Goal: Ask a question

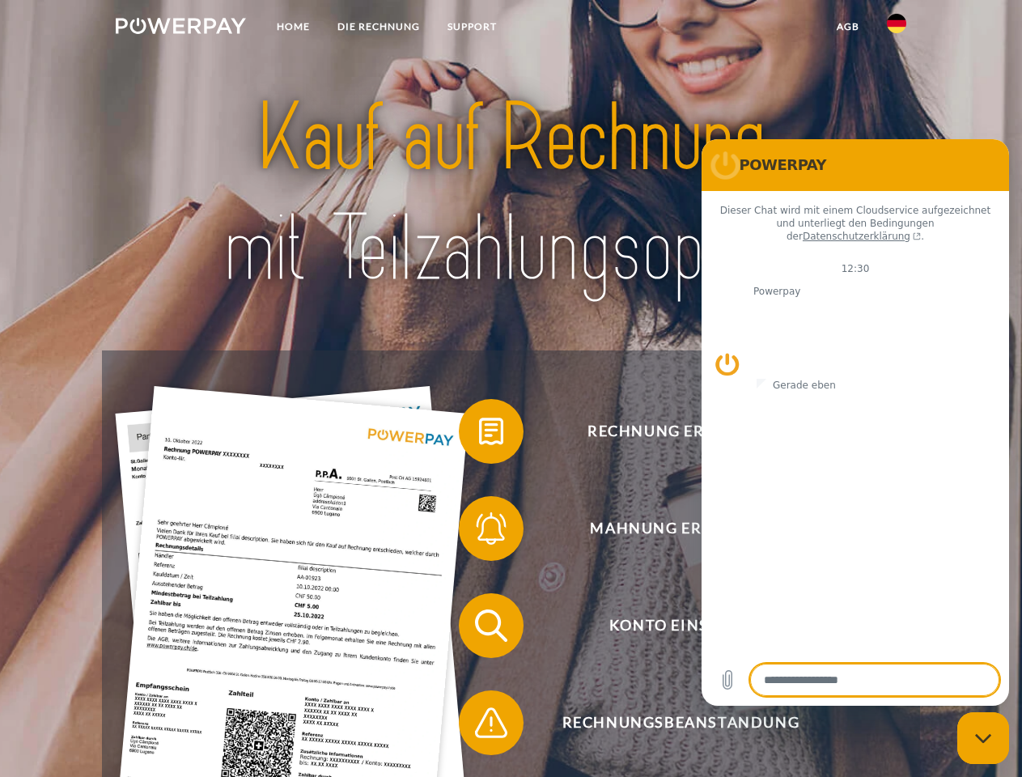
click at [180, 28] on img at bounding box center [181, 26] width 130 height 16
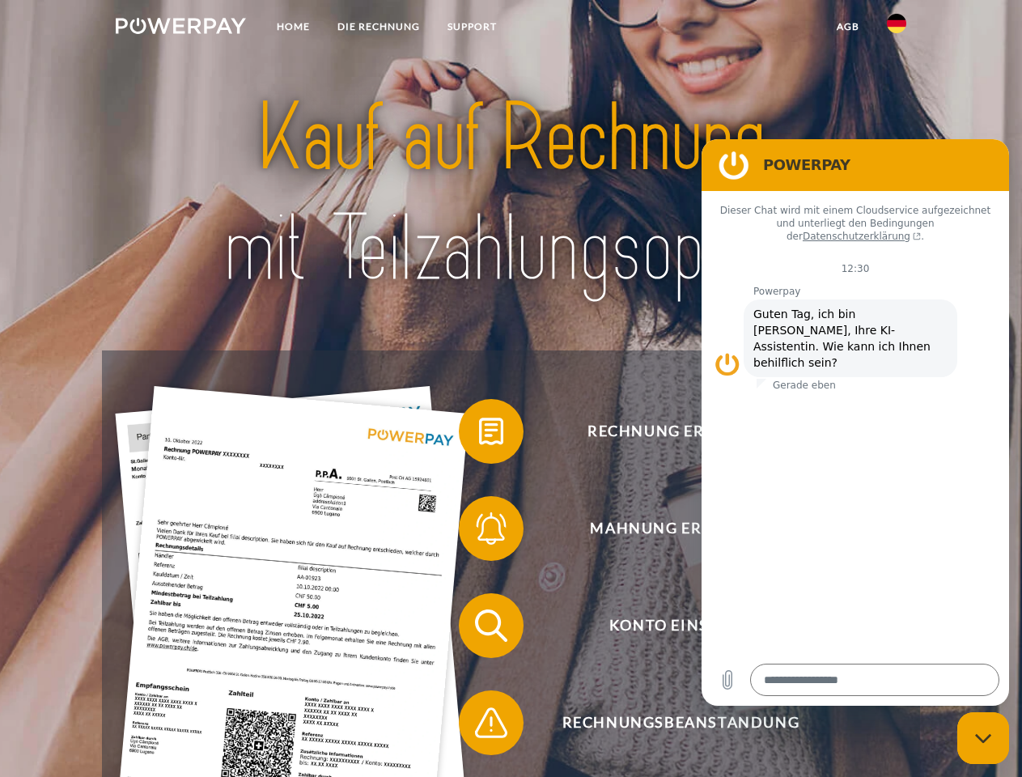
click at [897, 28] on img at bounding box center [896, 23] width 19 height 19
click at [847, 27] on link "agb" at bounding box center [848, 26] width 50 height 29
click at [479, 435] on span at bounding box center [467, 431] width 81 height 81
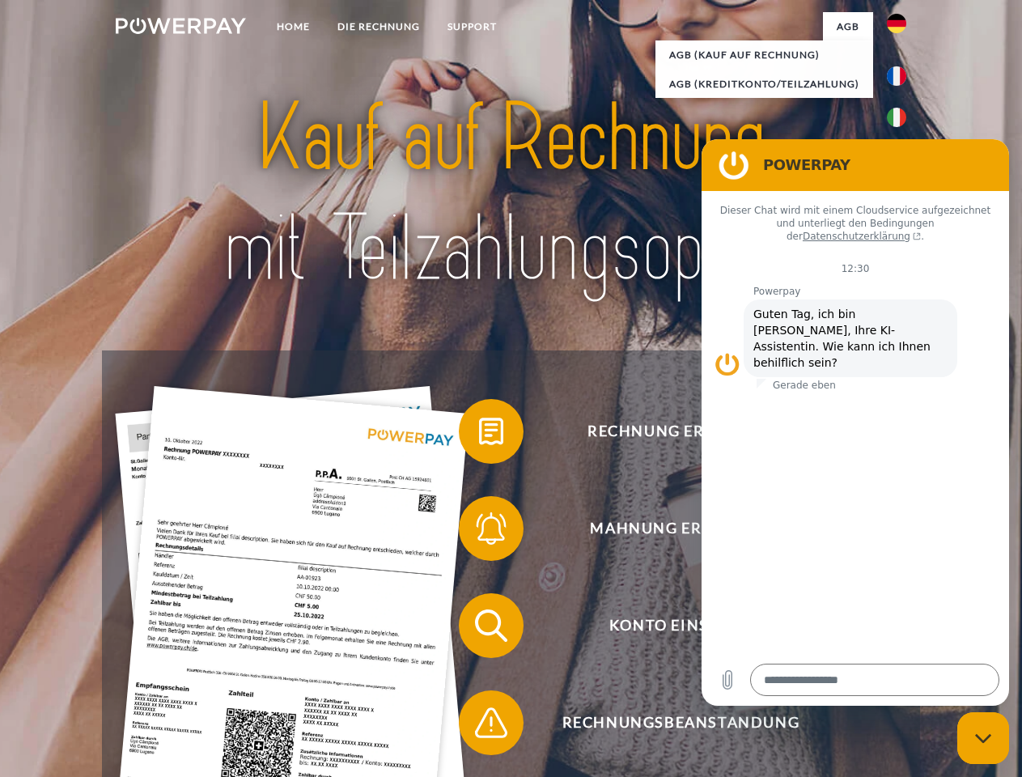
click at [479, 532] on span at bounding box center [467, 528] width 81 height 81
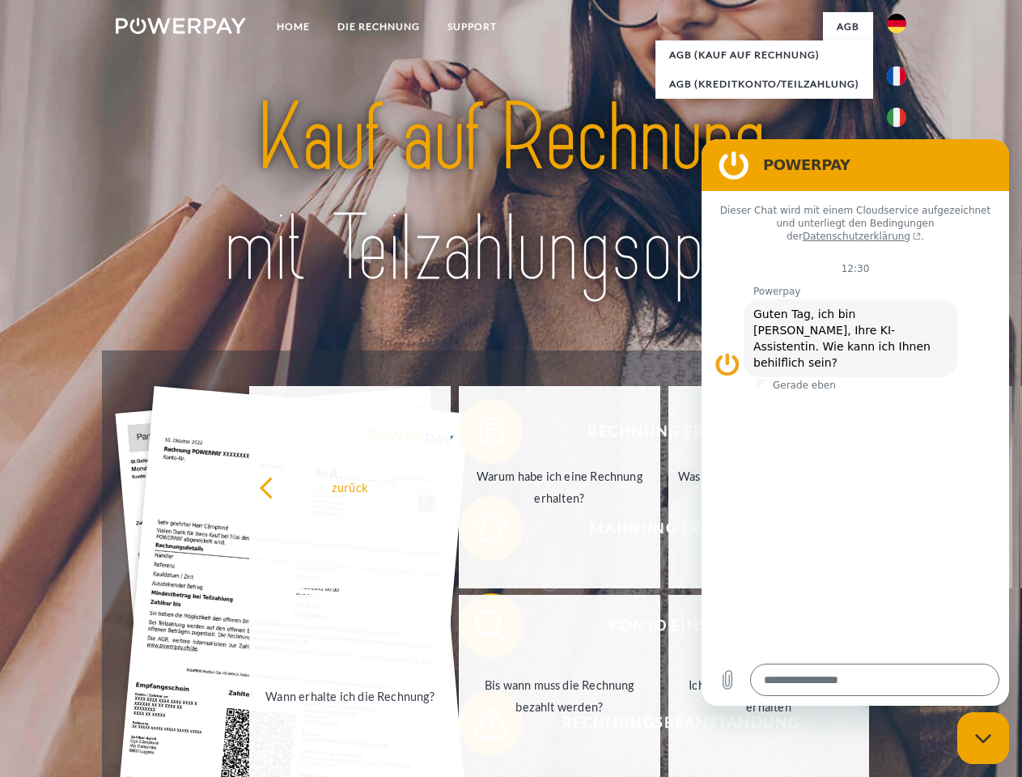
click at [479, 629] on link "Bis wann muss die Rechnung bezahlt werden?" at bounding box center [560, 696] width 202 height 202
click at [669, 726] on link "Ich habe nur eine Teillieferung erhalten" at bounding box center [770, 696] width 202 height 202
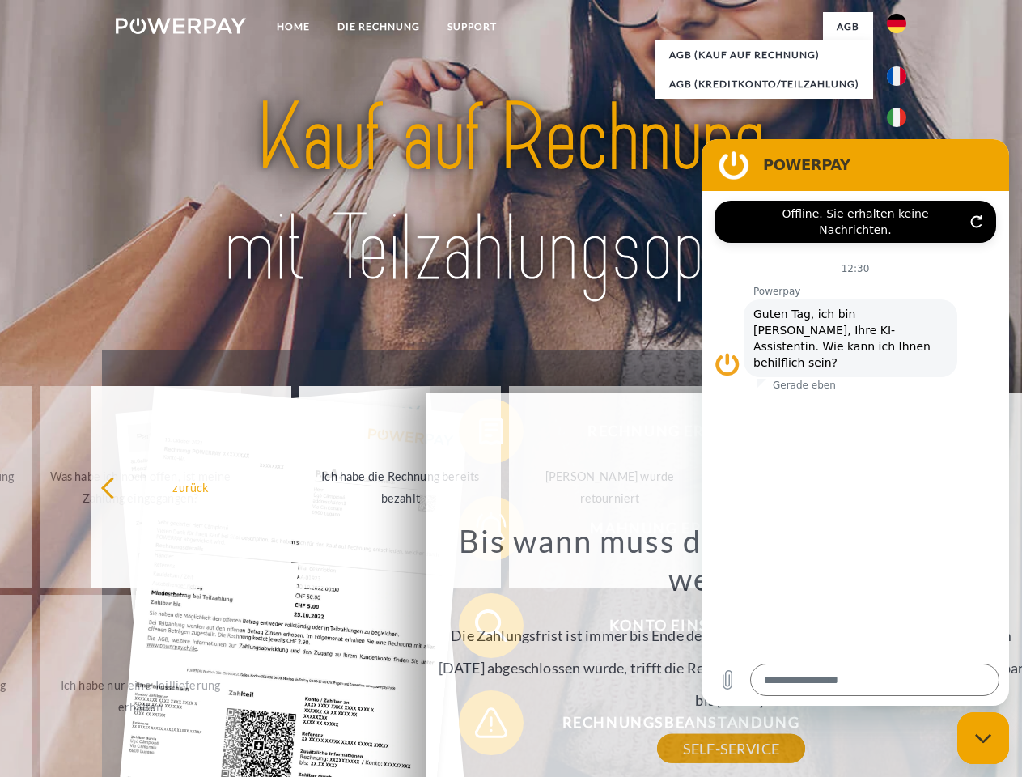
click at [983, 738] on icon "Messaging-Fenster schließen" at bounding box center [983, 738] width 17 height 11
type textarea "*"
